Goal: Check status: Check status

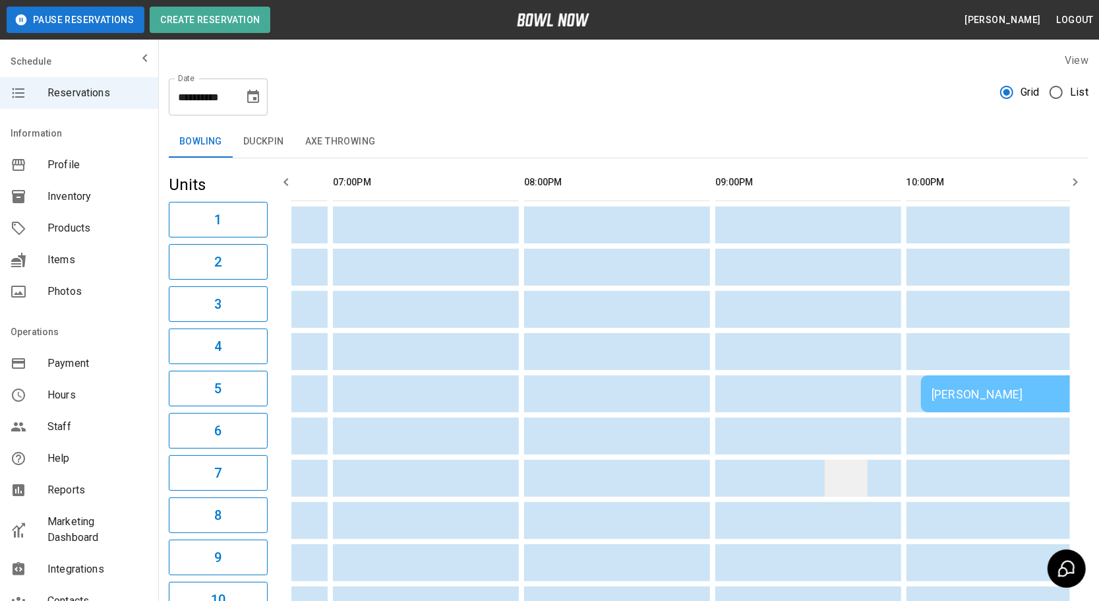
click at [825, 461] on td "sticky table" at bounding box center [846, 477] width 43 height 37
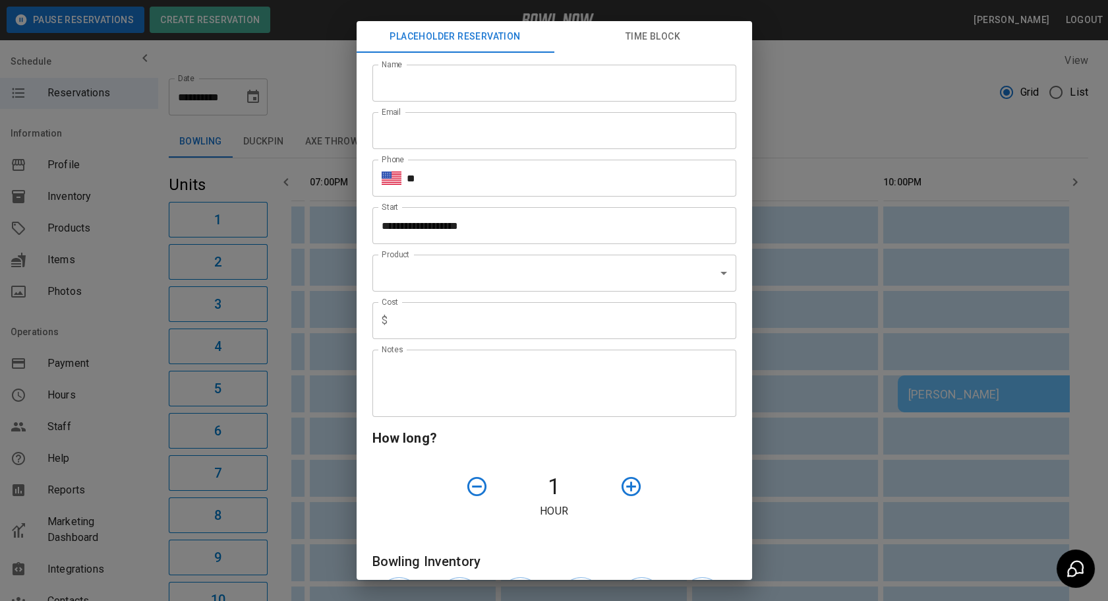
click at [852, 459] on div "**********" at bounding box center [554, 300] width 1108 height 601
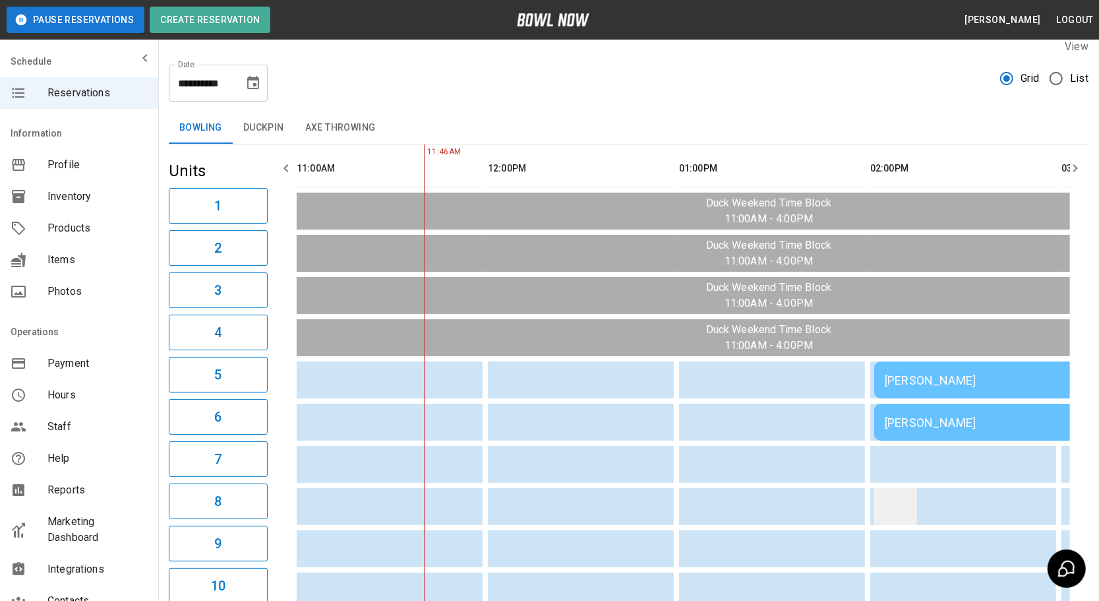
scroll to position [12, 0]
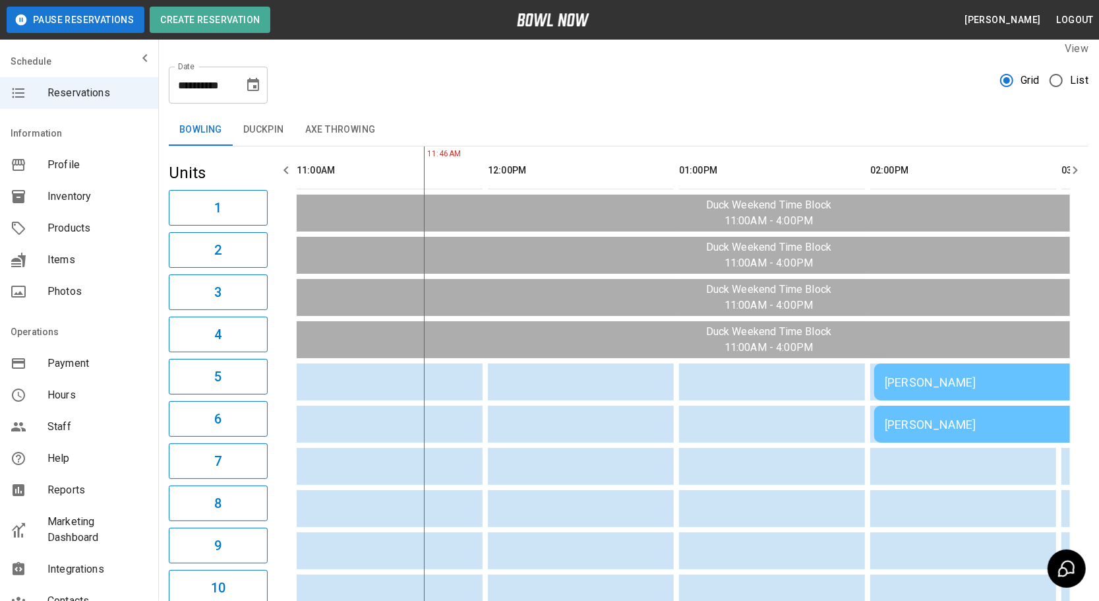
click at [1072, 168] on icon "button" at bounding box center [1075, 170] width 16 height 16
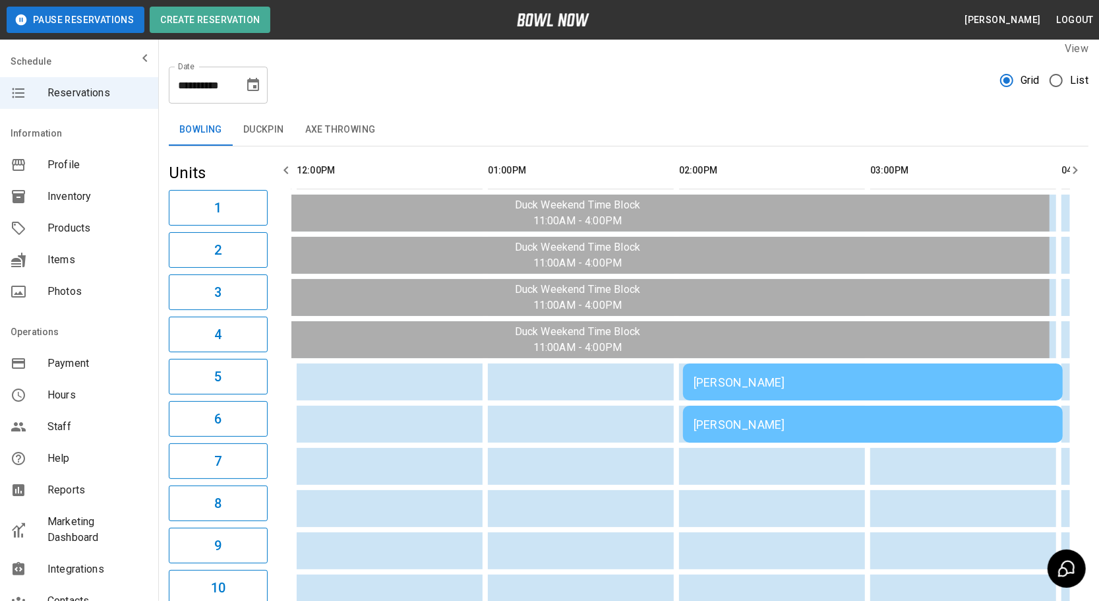
click at [1072, 168] on icon "button" at bounding box center [1075, 170] width 16 height 16
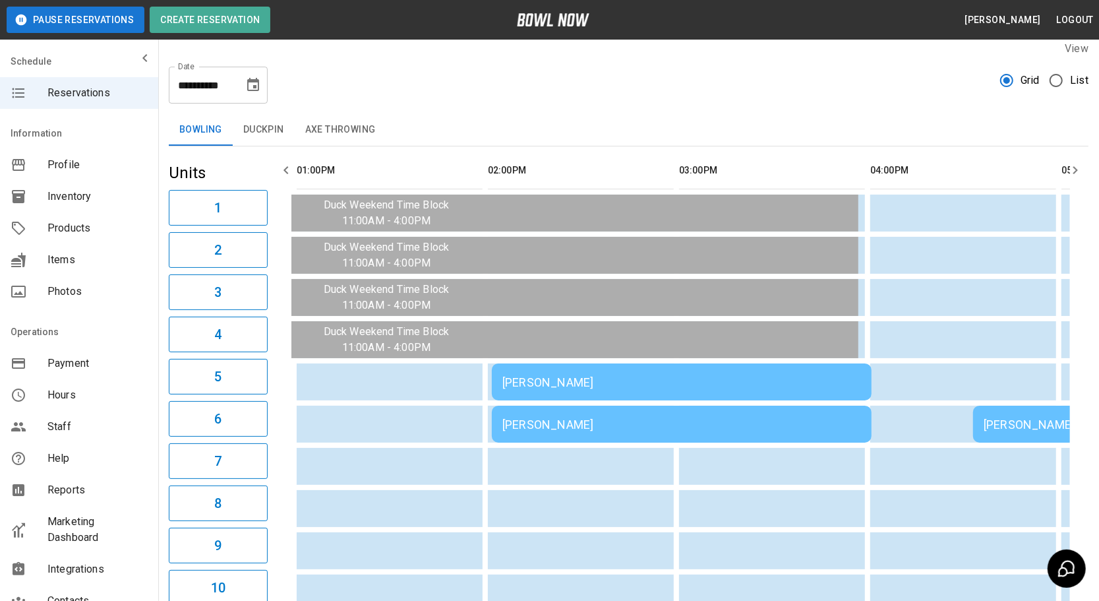
click at [1072, 168] on icon "button" at bounding box center [1075, 170] width 16 height 16
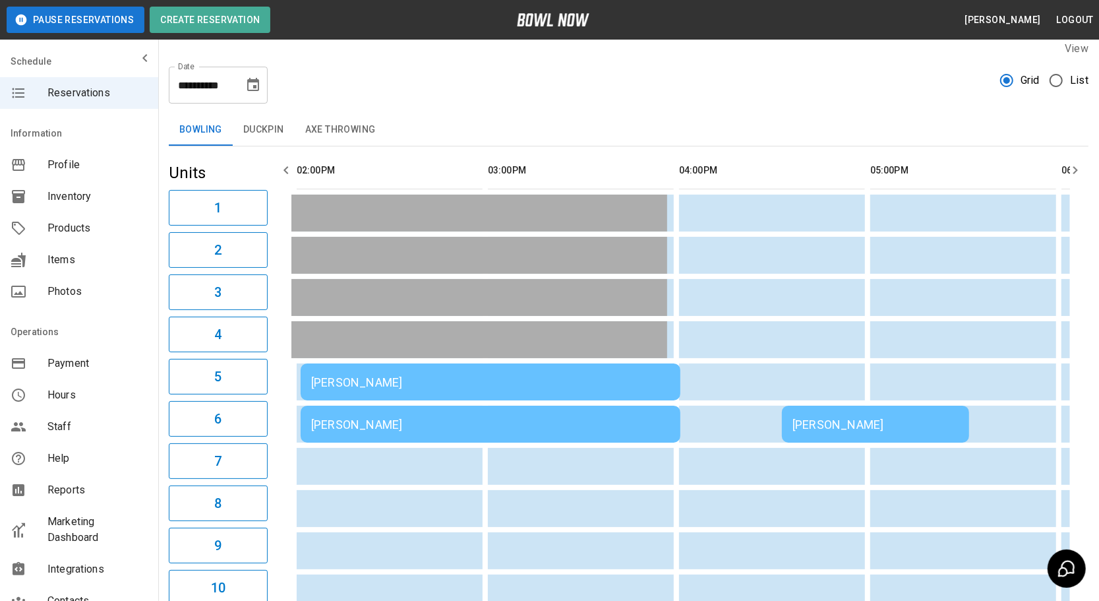
click at [1072, 168] on icon "button" at bounding box center [1075, 170] width 16 height 16
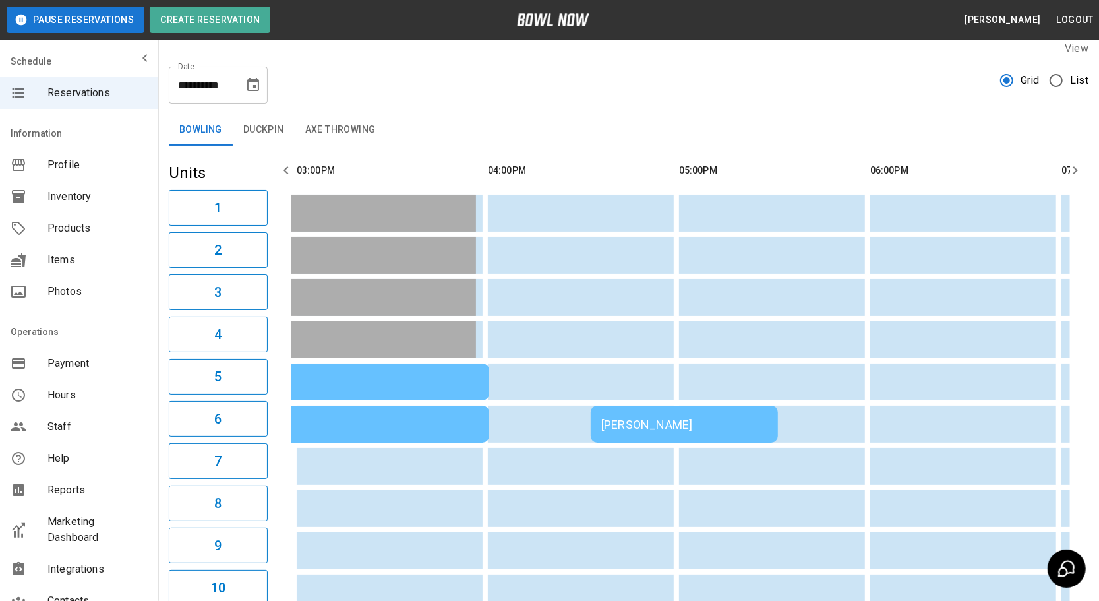
click at [1072, 168] on icon "button" at bounding box center [1075, 170] width 16 height 16
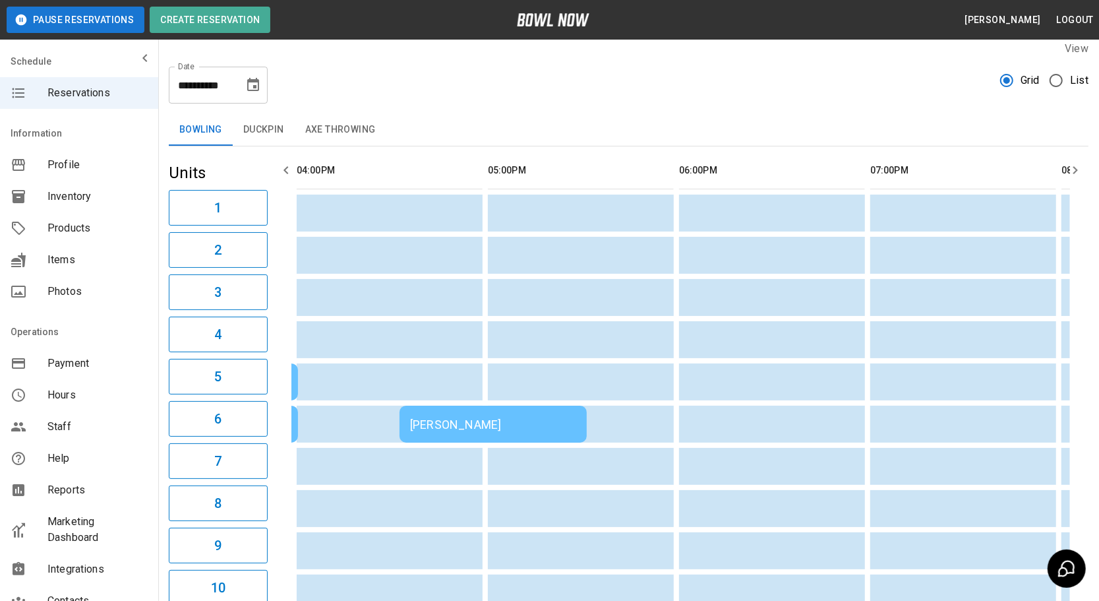
click at [1072, 168] on icon "button" at bounding box center [1075, 170] width 16 height 16
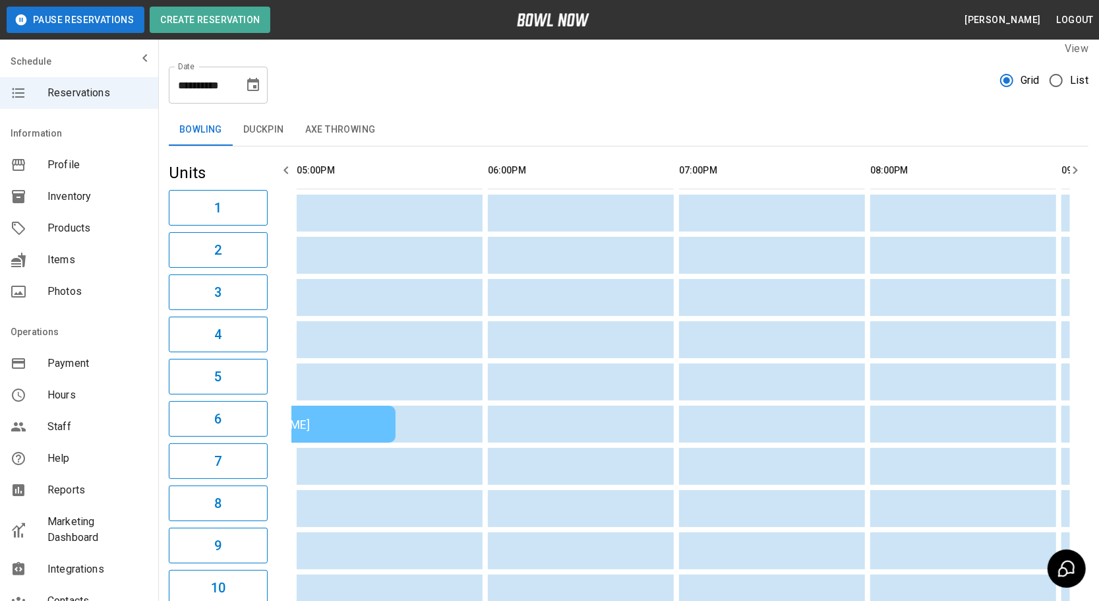
click at [1072, 168] on icon "button" at bounding box center [1075, 170] width 16 height 16
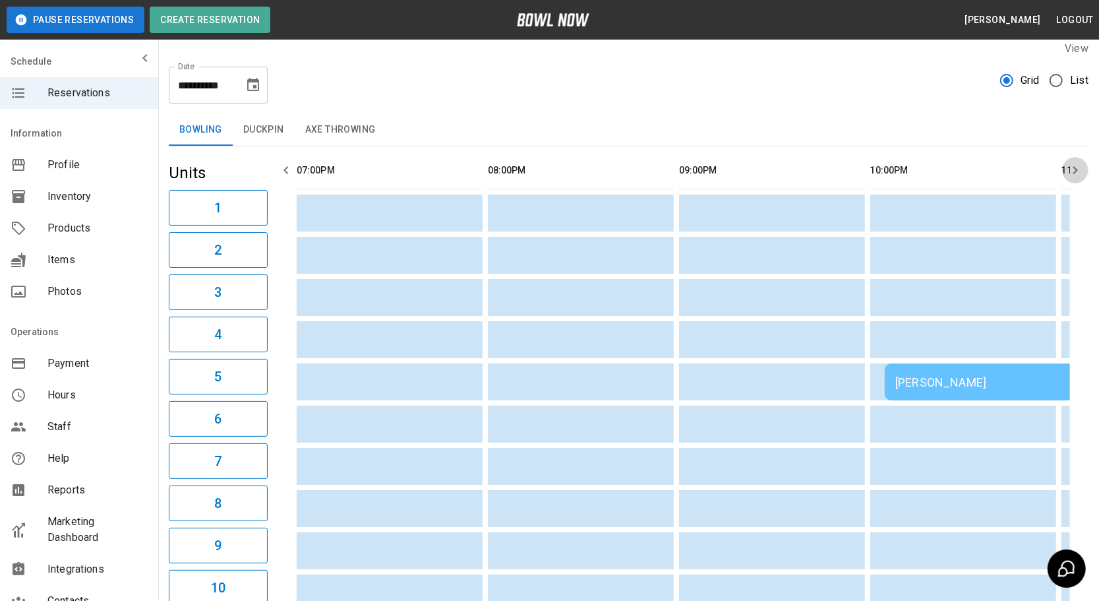
click at [1072, 168] on icon "button" at bounding box center [1075, 170] width 16 height 16
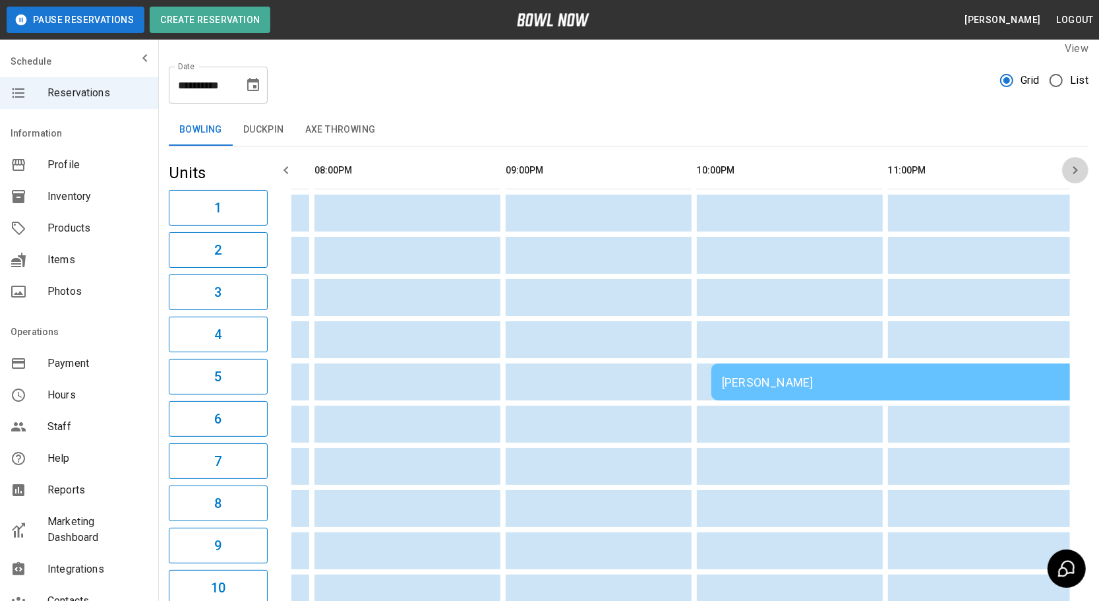
click at [1072, 168] on icon "button" at bounding box center [1075, 170] width 16 height 16
click at [817, 392] on td "[PERSON_NAME]" at bounding box center [901, 381] width 380 height 37
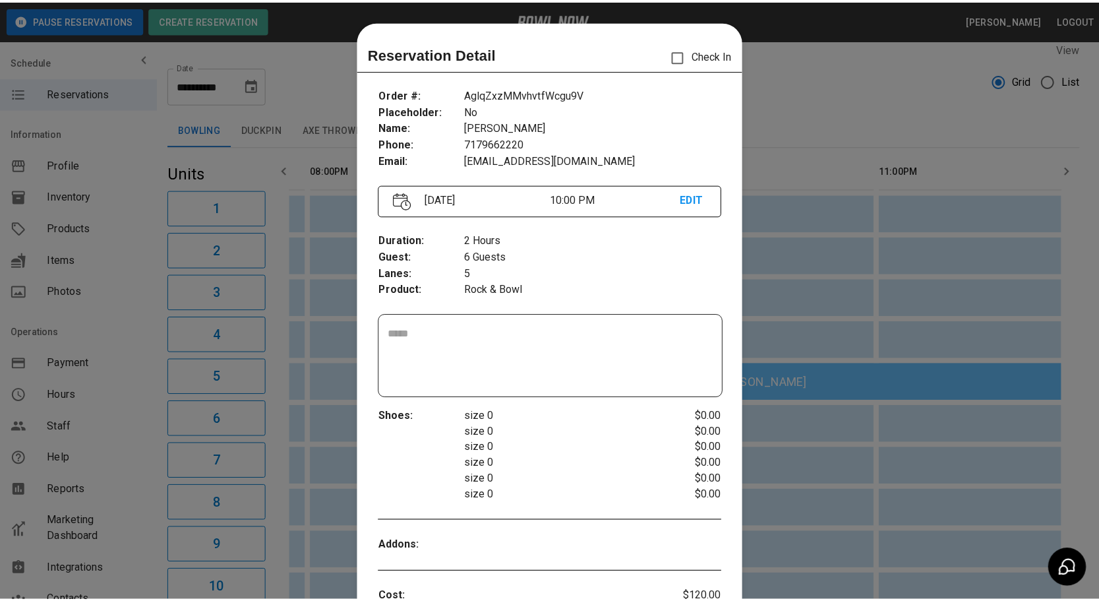
scroll to position [20, 0]
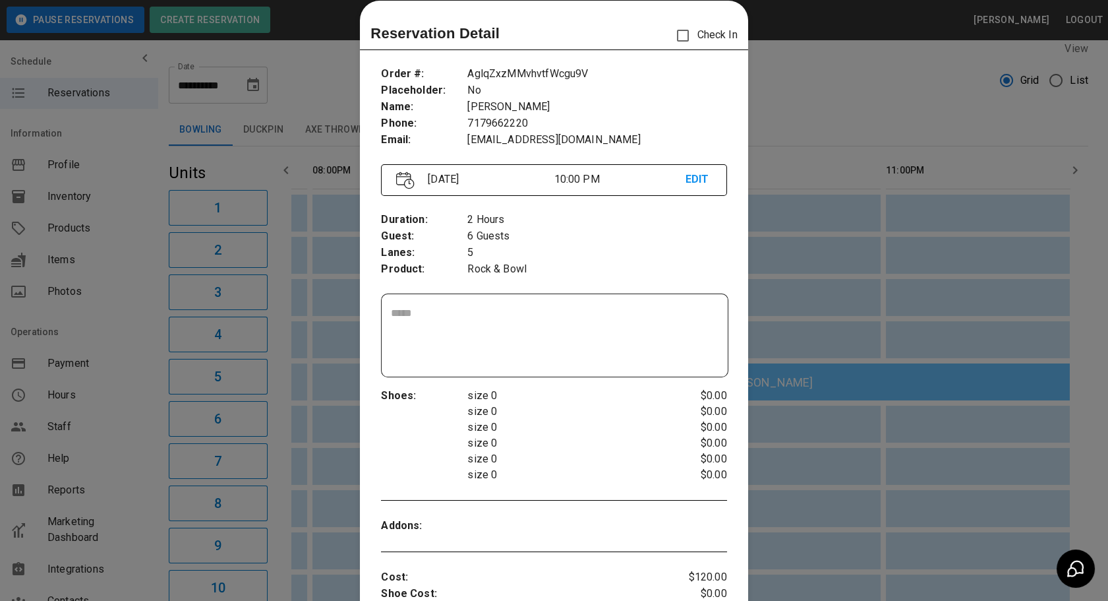
click at [853, 289] on div at bounding box center [554, 300] width 1108 height 601
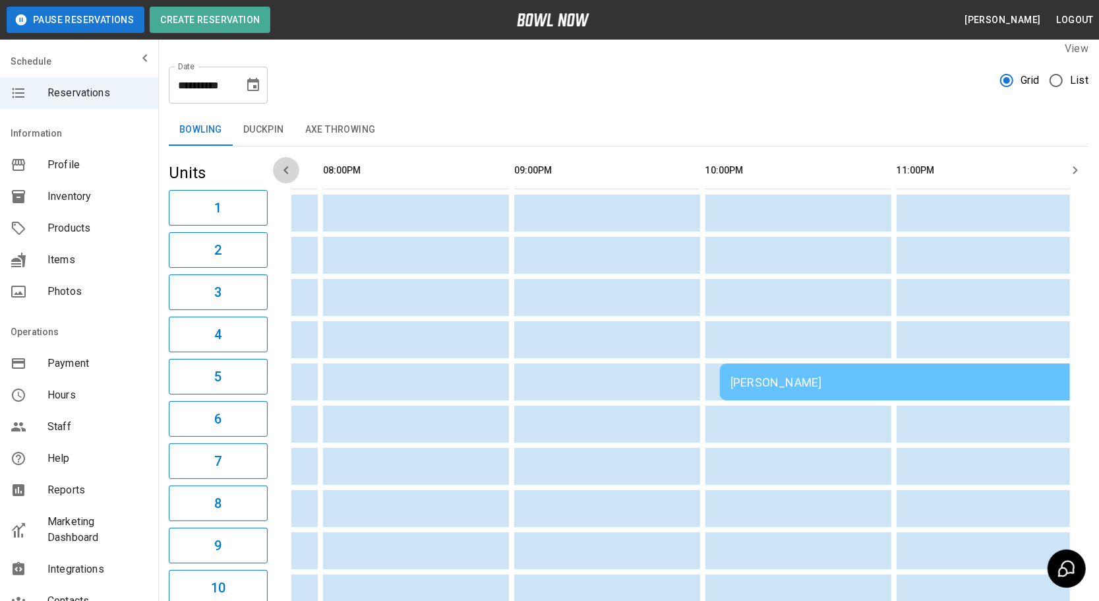
click at [294, 172] on button "button" at bounding box center [286, 170] width 26 height 26
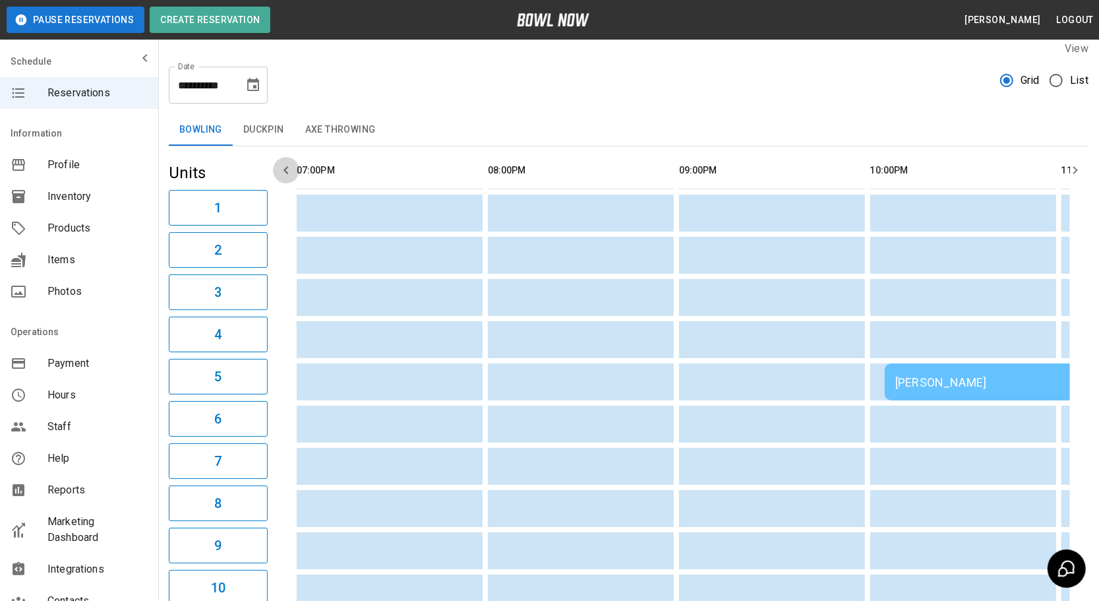
click at [294, 172] on button "button" at bounding box center [286, 170] width 26 height 26
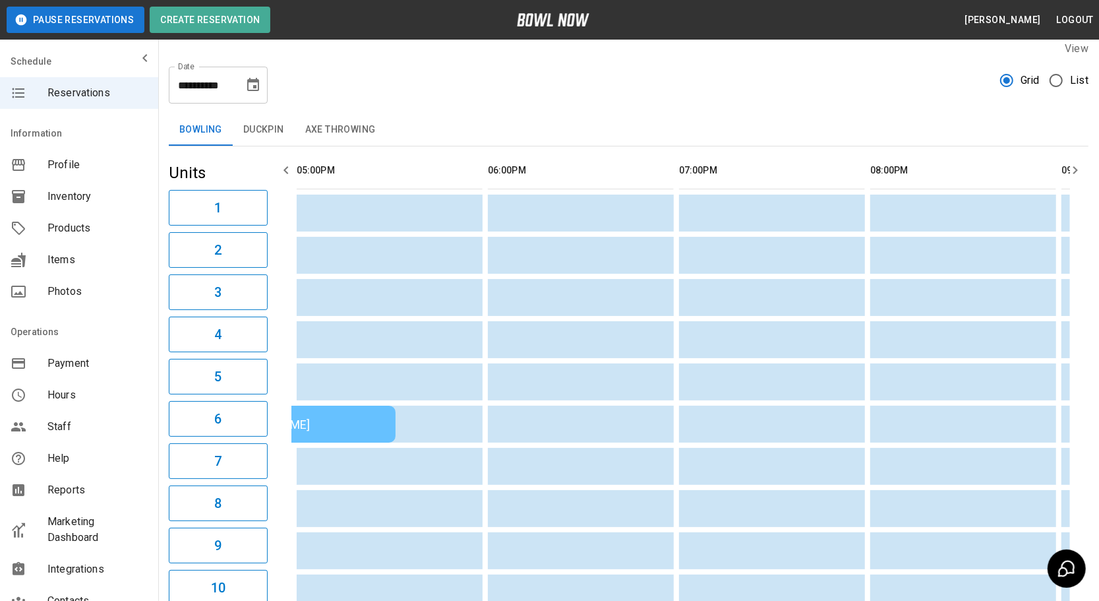
click at [294, 172] on button "button" at bounding box center [286, 170] width 26 height 26
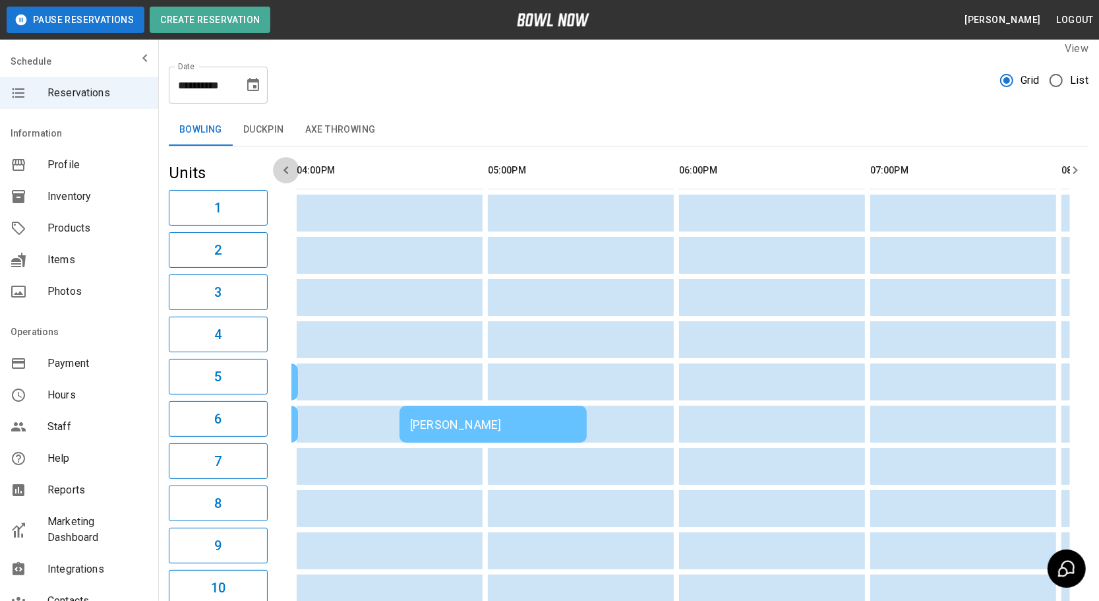
click at [294, 172] on button "button" at bounding box center [286, 170] width 26 height 26
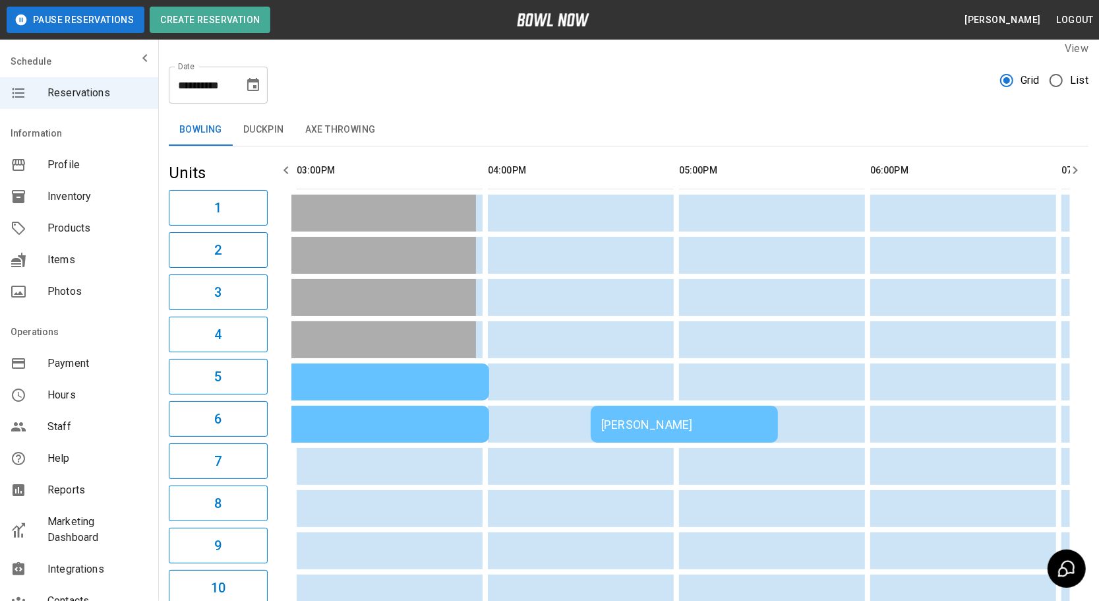
click at [294, 172] on button "button" at bounding box center [286, 170] width 26 height 26
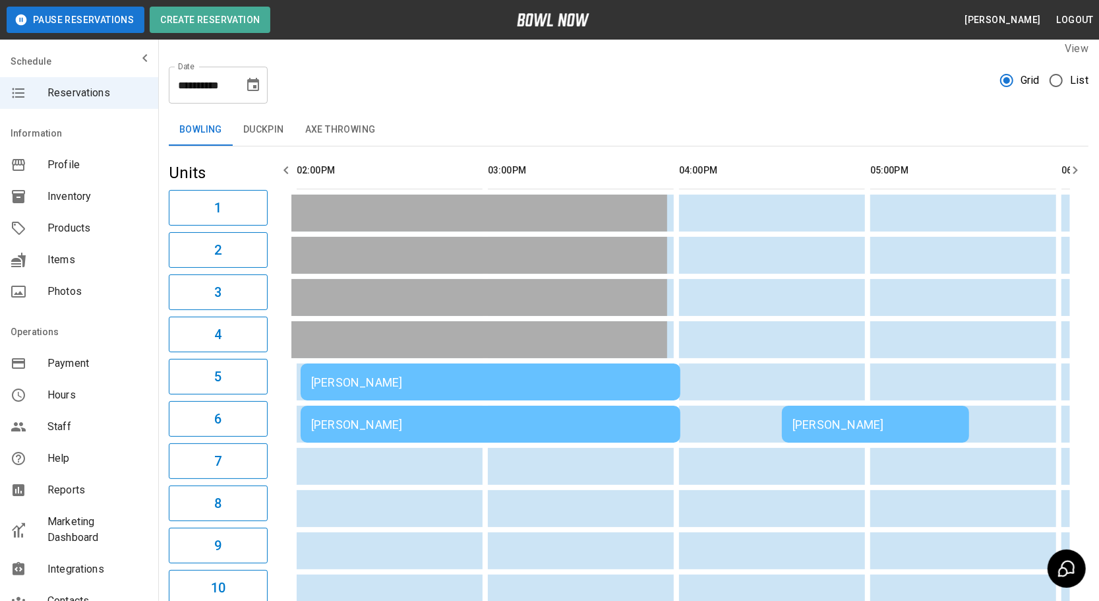
click at [294, 172] on button "button" at bounding box center [286, 170] width 26 height 26
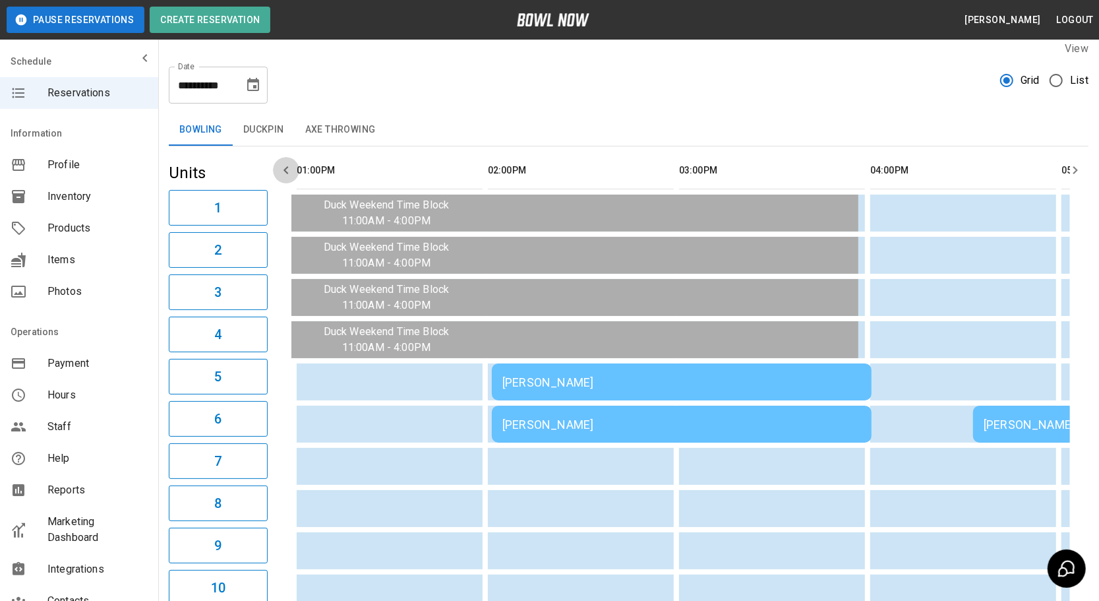
click at [294, 172] on button "button" at bounding box center [286, 170] width 26 height 26
